Goal: Information Seeking & Learning: Compare options

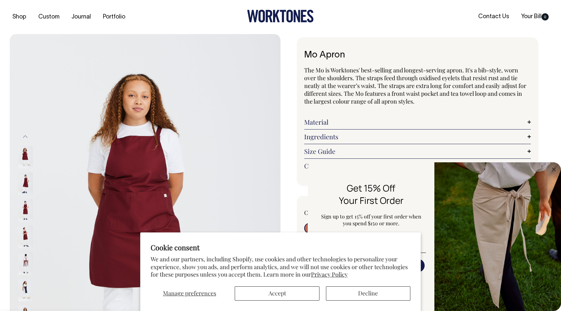
click at [24, 153] on img at bounding box center [25, 157] width 15 height 23
click at [272, 289] on button "Accept" at bounding box center [277, 293] width 84 height 14
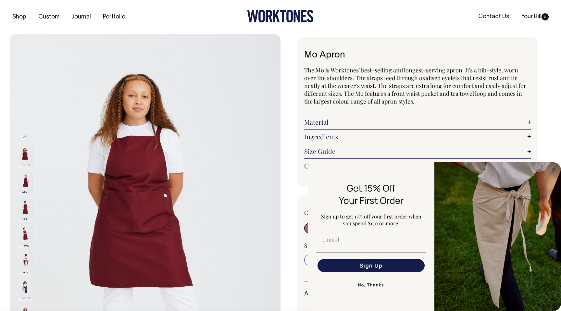
click at [273, 295] on img at bounding box center [145, 237] width 271 height 406
click at [27, 210] on img at bounding box center [25, 210] width 15 height 23
click at [26, 231] on img at bounding box center [25, 237] width 15 height 23
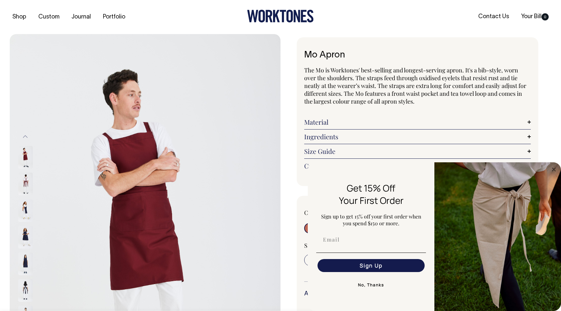
click at [27, 162] on img at bounding box center [25, 157] width 15 height 23
drag, startPoint x: 24, startPoint y: 157, endPoint x: 26, endPoint y: 160, distance: 3.5
click at [25, 158] on img at bounding box center [25, 157] width 15 height 23
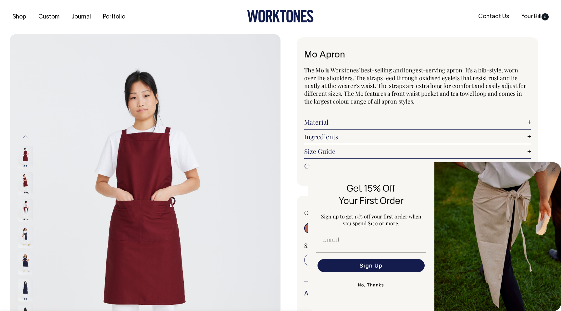
click at [29, 156] on img at bounding box center [25, 157] width 15 height 23
click at [26, 138] on button "Previous" at bounding box center [25, 136] width 10 height 15
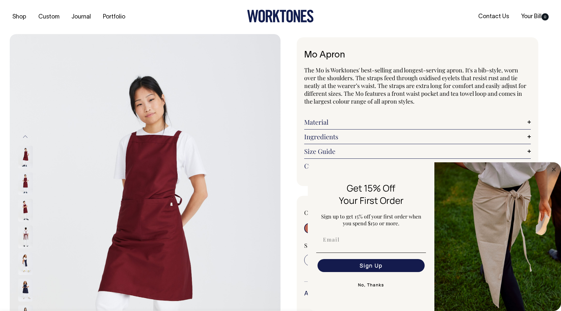
click at [20, 165] on img at bounding box center [25, 157] width 15 height 23
click at [26, 132] on button "Previous" at bounding box center [25, 136] width 10 height 15
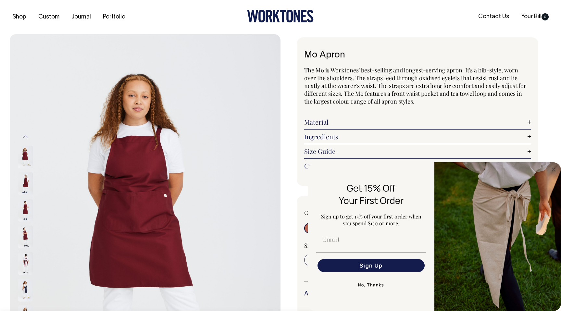
click at [25, 156] on img at bounding box center [25, 157] width 15 height 23
click at [29, 136] on button "Previous" at bounding box center [25, 136] width 10 height 15
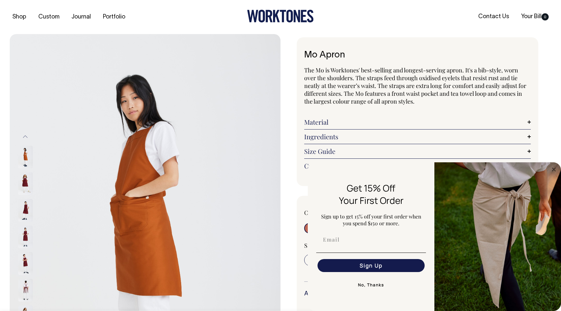
click at [27, 152] on img at bounding box center [25, 157] width 15 height 23
click at [27, 139] on button "Previous" at bounding box center [25, 136] width 10 height 15
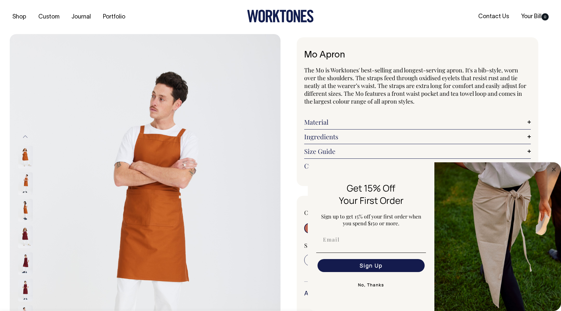
drag, startPoint x: 21, startPoint y: 156, endPoint x: 0, endPoint y: 311, distance: 156.3
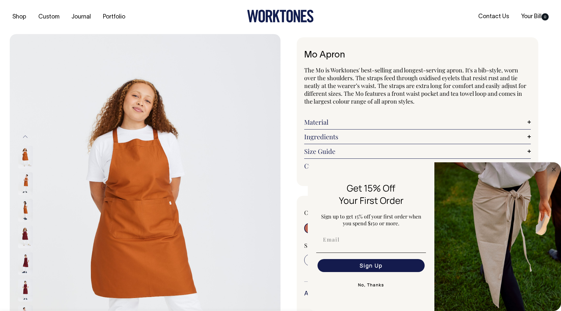
drag, startPoint x: 26, startPoint y: 161, endPoint x: 10, endPoint y: 220, distance: 61.3
click at [13, 239] on div "Previous" at bounding box center [145, 237] width 271 height 406
drag, startPoint x: 20, startPoint y: 158, endPoint x: 2, endPoint y: 278, distance: 120.5
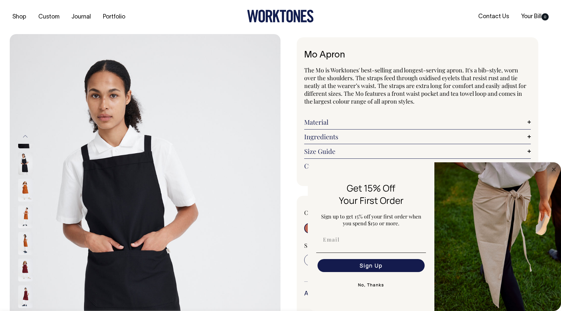
drag, startPoint x: 25, startPoint y: 155, endPoint x: 6, endPoint y: 282, distance: 127.8
click at [15, 262] on div "Previous" at bounding box center [145, 237] width 271 height 406
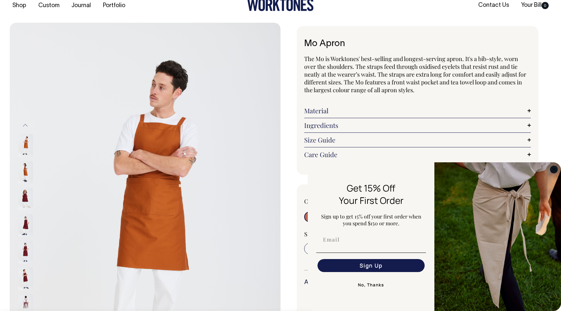
scroll to position [12, 0]
click at [552, 170] on circle "Close dialog" at bounding box center [553, 169] width 7 height 7
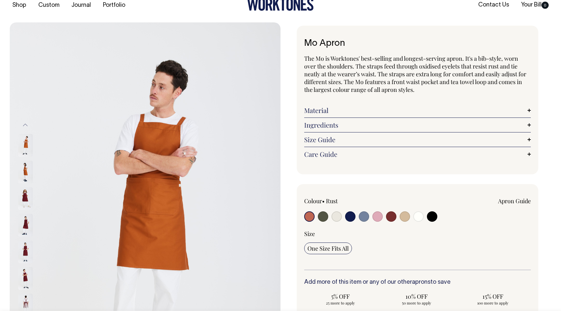
click at [392, 217] on input "radio" at bounding box center [391, 216] width 10 height 10
radio input "true"
select select "Burgundy"
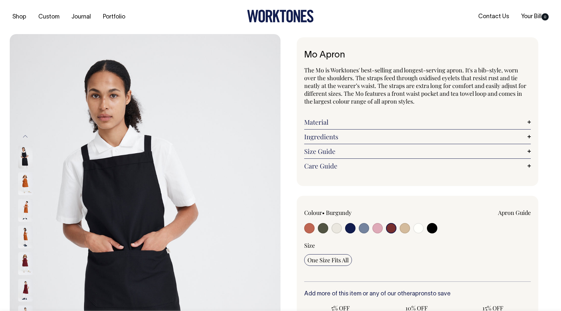
click at [26, 189] on img at bounding box center [25, 183] width 15 height 23
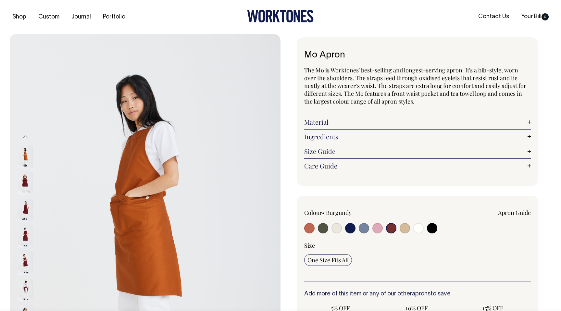
click at [27, 207] on img at bounding box center [25, 210] width 15 height 23
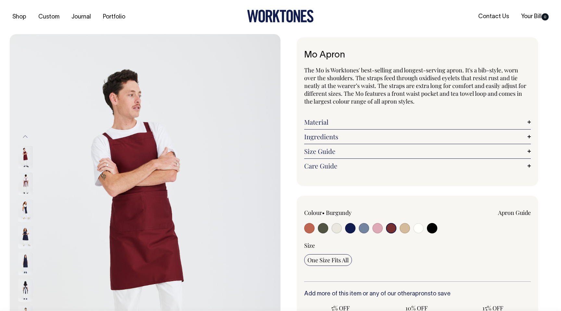
click at [26, 188] on img at bounding box center [25, 183] width 15 height 23
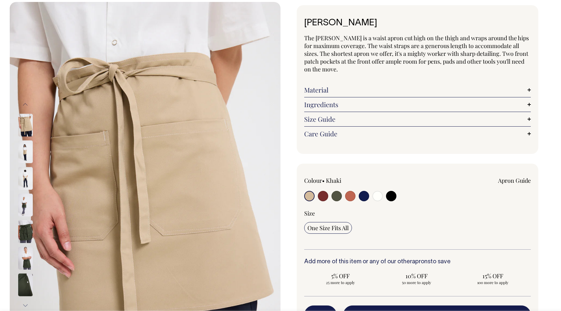
click at [324, 197] on input "radio" at bounding box center [323, 196] width 10 height 10
radio input "true"
select select "Burgundy"
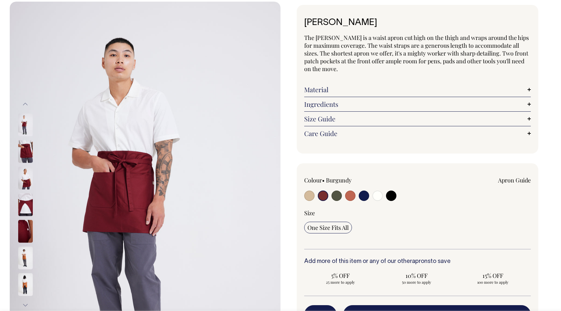
click at [24, 151] on img at bounding box center [25, 151] width 15 height 23
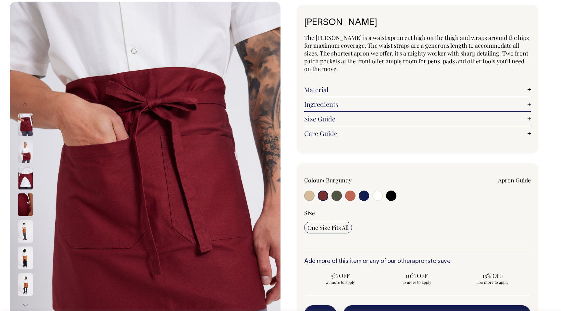
click at [24, 180] on img at bounding box center [25, 178] width 15 height 23
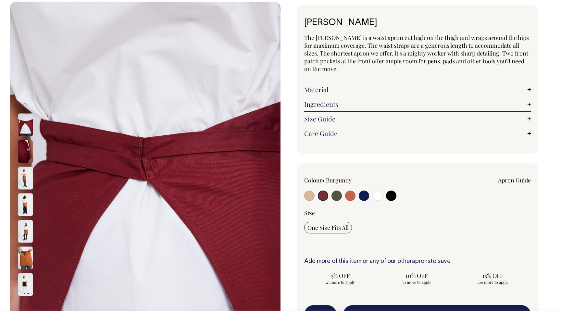
click at [22, 205] on img at bounding box center [25, 204] width 15 height 23
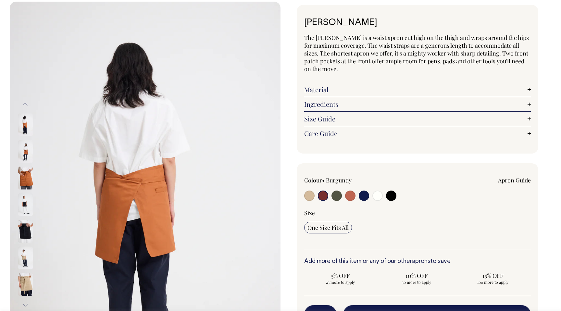
click at [25, 108] on button "Previous" at bounding box center [25, 104] width 10 height 15
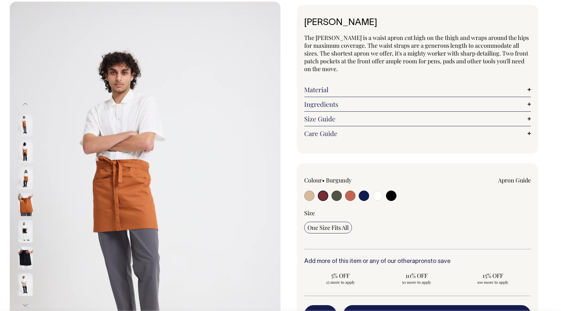
click at [27, 142] on img at bounding box center [25, 151] width 15 height 23
click at [22, 130] on img at bounding box center [25, 124] width 15 height 23
click at [24, 105] on button "Previous" at bounding box center [25, 104] width 10 height 15
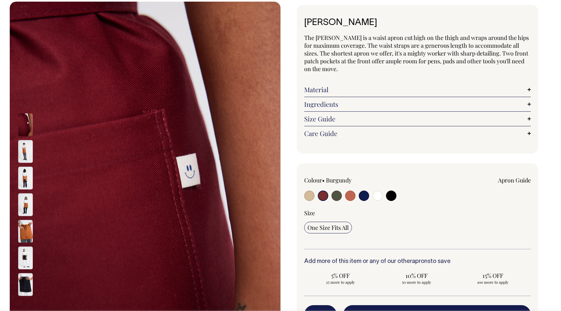
click at [23, 125] on img at bounding box center [25, 124] width 15 height 23
click at [27, 106] on button "Previous" at bounding box center [25, 104] width 10 height 15
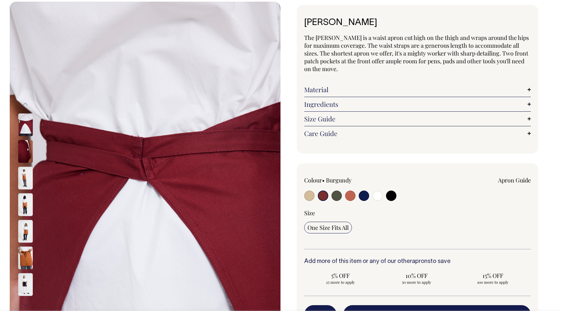
click at [25, 123] on img at bounding box center [25, 124] width 15 height 23
click at [26, 101] on button "Previous" at bounding box center [25, 104] width 10 height 15
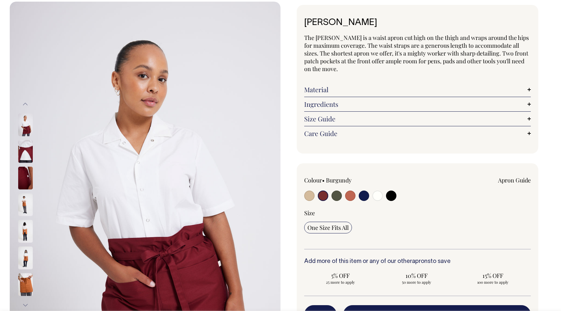
click at [27, 123] on img at bounding box center [25, 124] width 15 height 23
click at [25, 106] on button "Previous" at bounding box center [25, 104] width 10 height 15
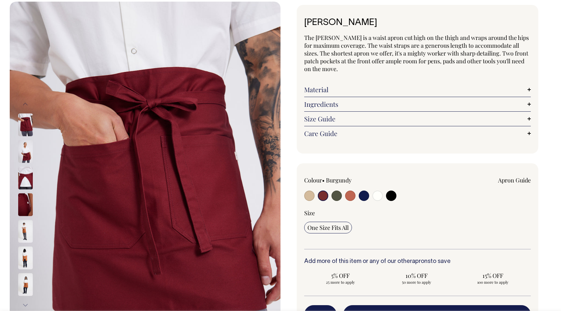
click at [25, 103] on button "Previous" at bounding box center [25, 104] width 10 height 15
